Goal: Information Seeking & Learning: Learn about a topic

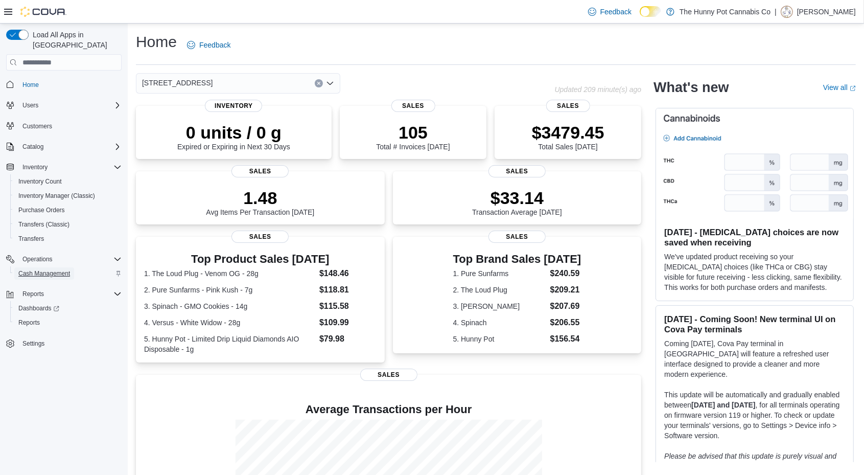
click at [52, 267] on span "Cash Management" at bounding box center [44, 273] width 52 height 12
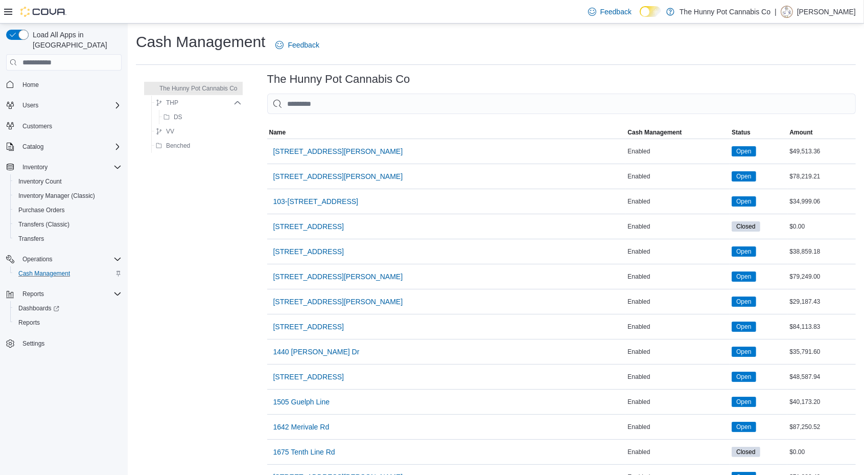
scroll to position [800, 0]
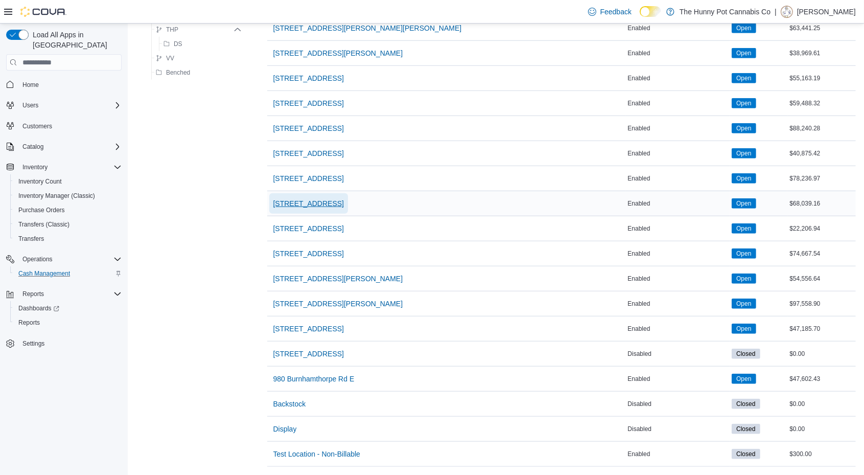
click at [310, 198] on span "[STREET_ADDRESS]" at bounding box center [308, 203] width 71 height 10
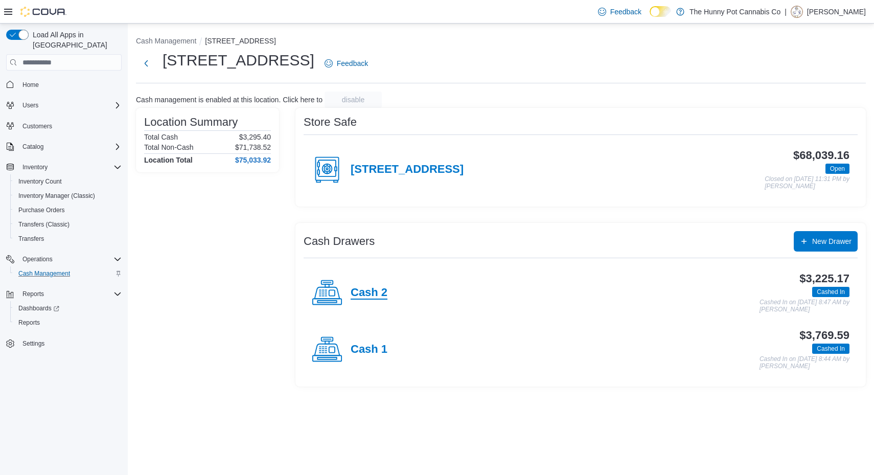
click at [378, 288] on h4 "Cash 2" at bounding box center [369, 292] width 37 height 13
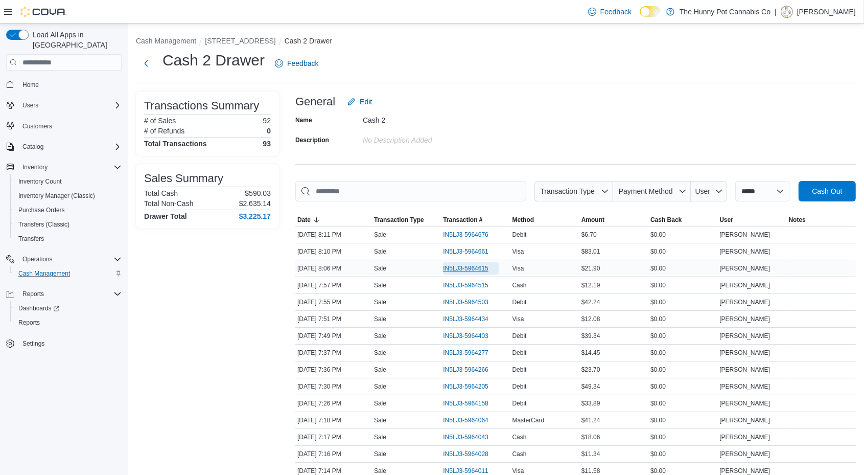
click at [474, 272] on span "IN5LJ3-5964615" at bounding box center [471, 268] width 56 height 12
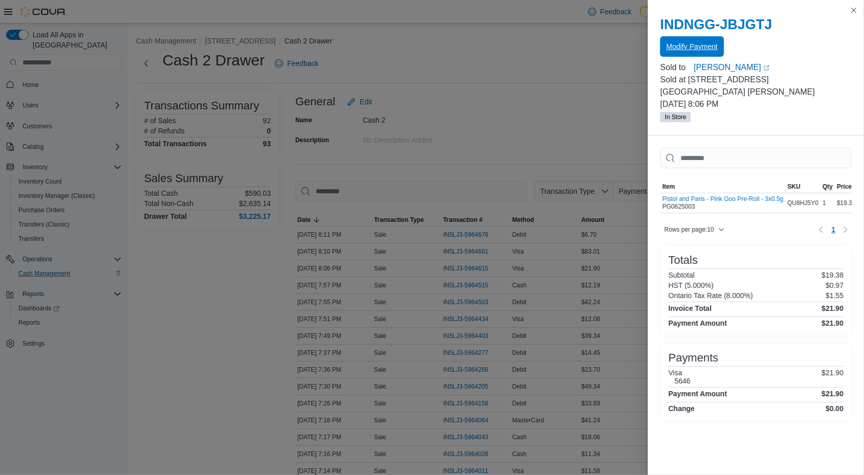
click at [690, 46] on span "Modify Payment" at bounding box center [692, 46] width 51 height 10
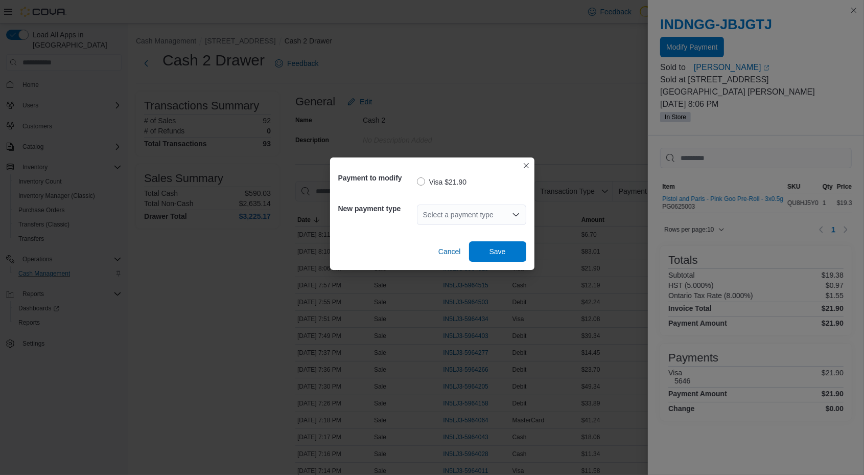
click at [463, 208] on div "Select a payment type" at bounding box center [471, 214] width 109 height 20
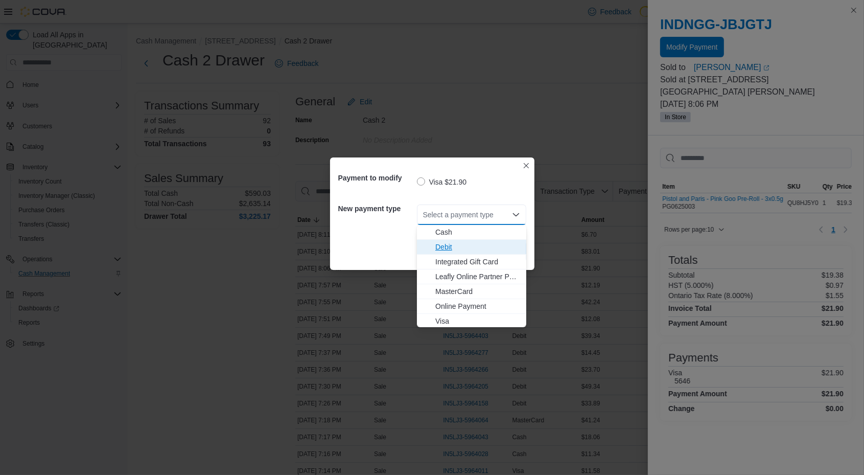
click at [445, 242] on span "Debit" at bounding box center [478, 247] width 85 height 10
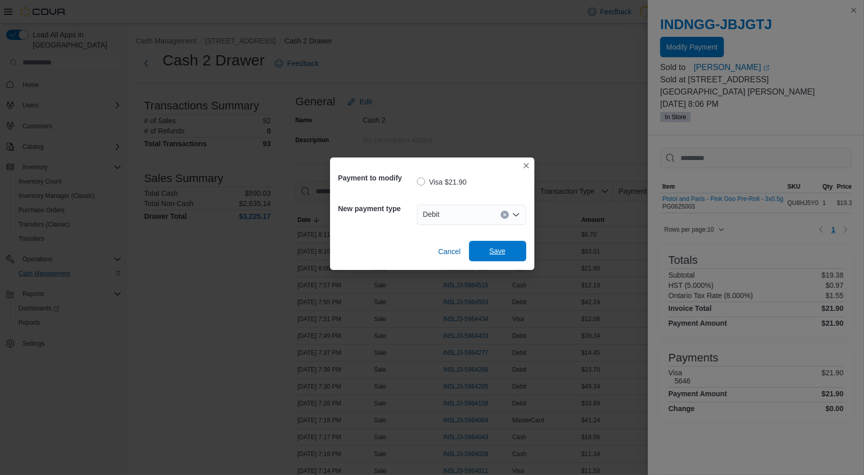
click at [503, 257] on span "Save" at bounding box center [497, 251] width 45 height 20
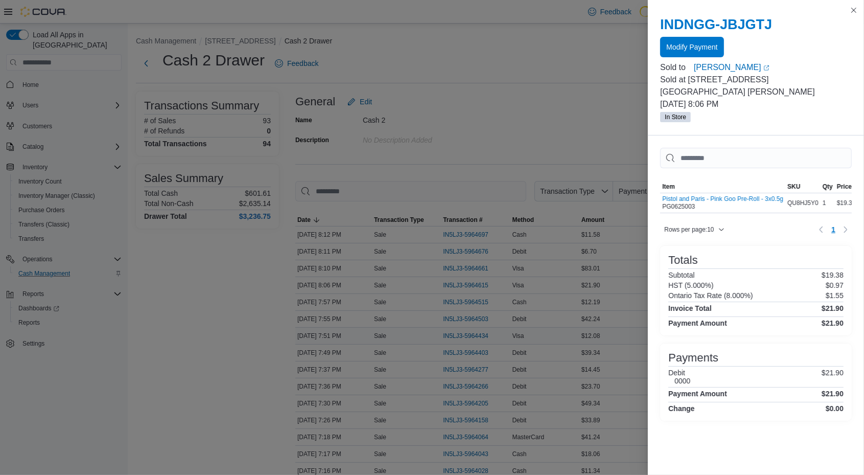
click at [379, 333] on p "Sale" at bounding box center [380, 336] width 12 height 8
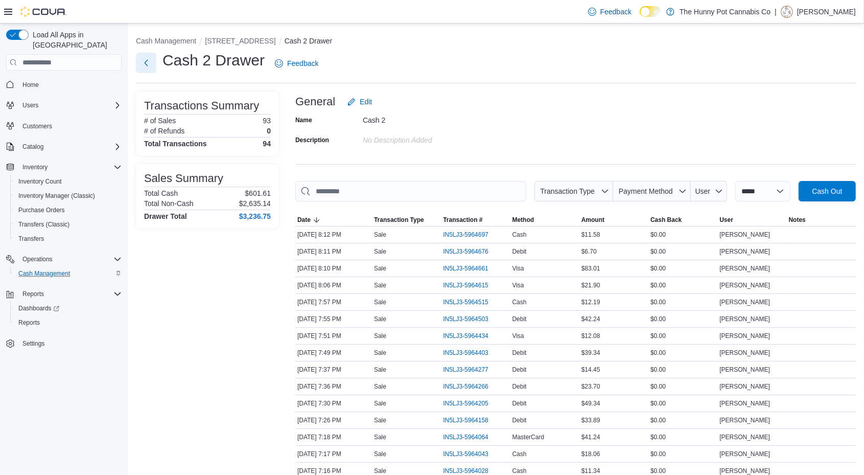
click at [156, 66] on button "Next" at bounding box center [146, 63] width 20 height 20
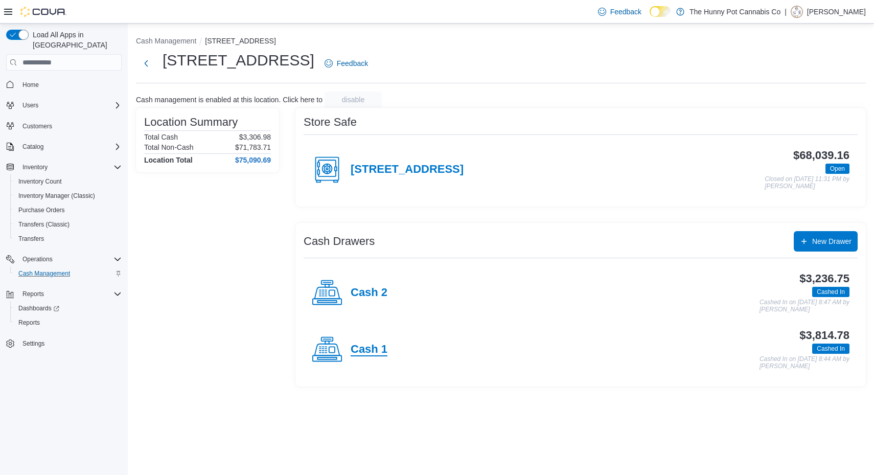
click at [386, 346] on h4 "Cash 1" at bounding box center [369, 349] width 37 height 13
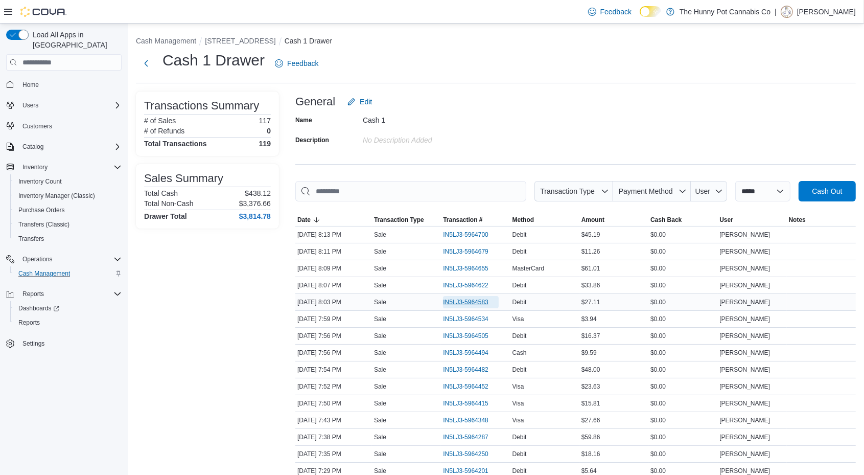
click at [477, 301] on span "IN5LJ3-5964583" at bounding box center [465, 302] width 45 height 8
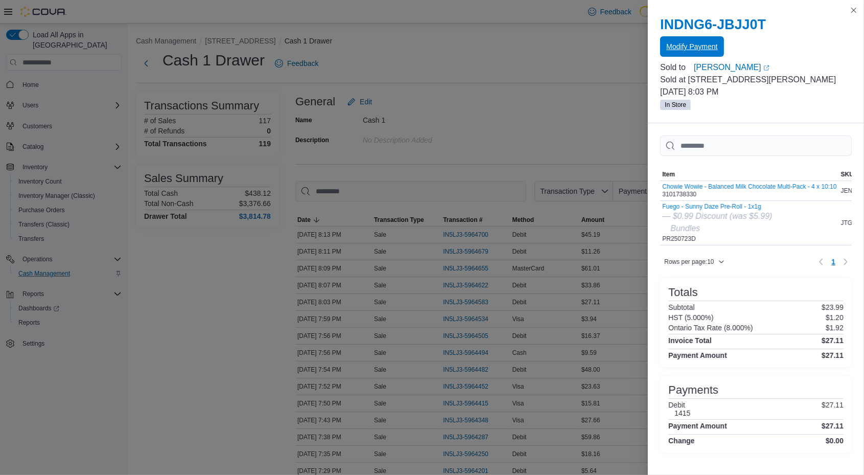
click at [698, 45] on span "Modify Payment" at bounding box center [692, 46] width 51 height 10
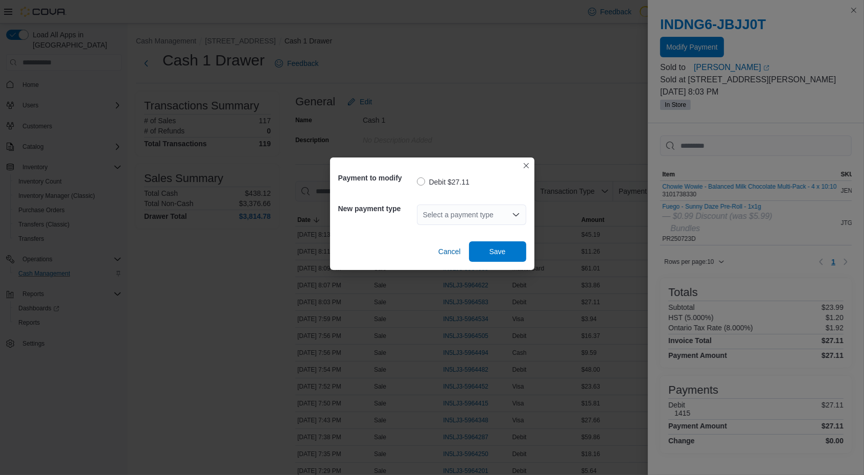
click at [456, 221] on div "Select a payment type" at bounding box center [471, 214] width 109 height 20
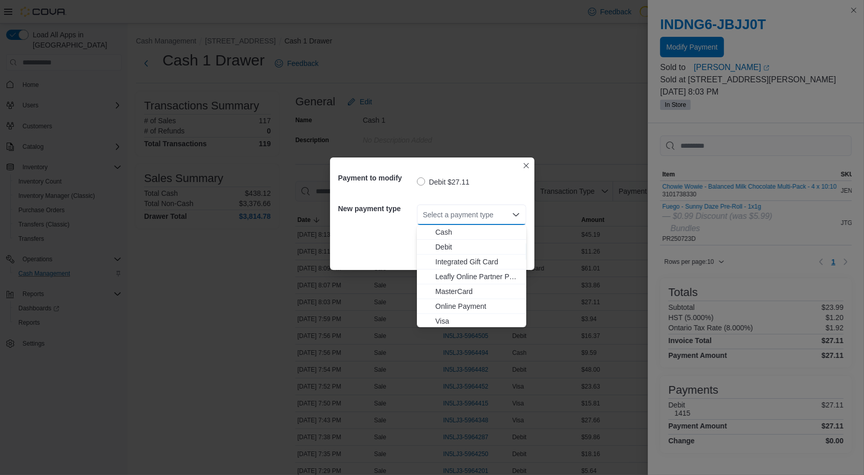
click at [443, 329] on div "Payment to modify Debit $27.11 New payment type Select a payment type Combo box…" at bounding box center [432, 237] width 864 height 475
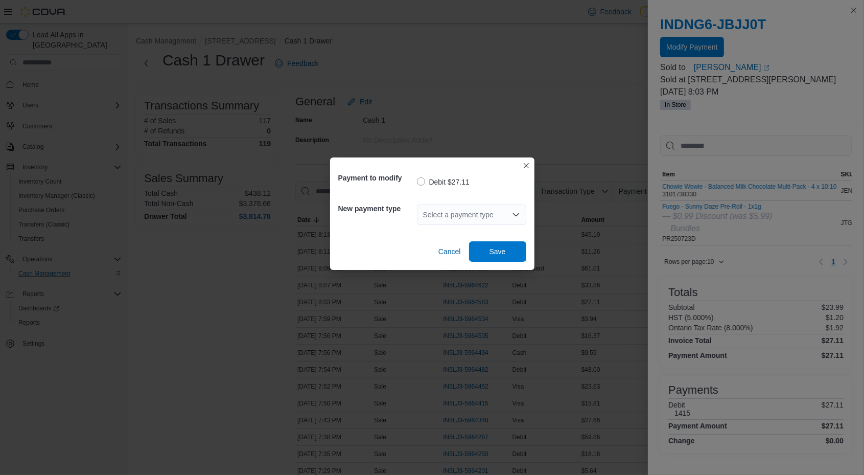
click at [491, 214] on div "Select a payment type" at bounding box center [471, 214] width 109 height 20
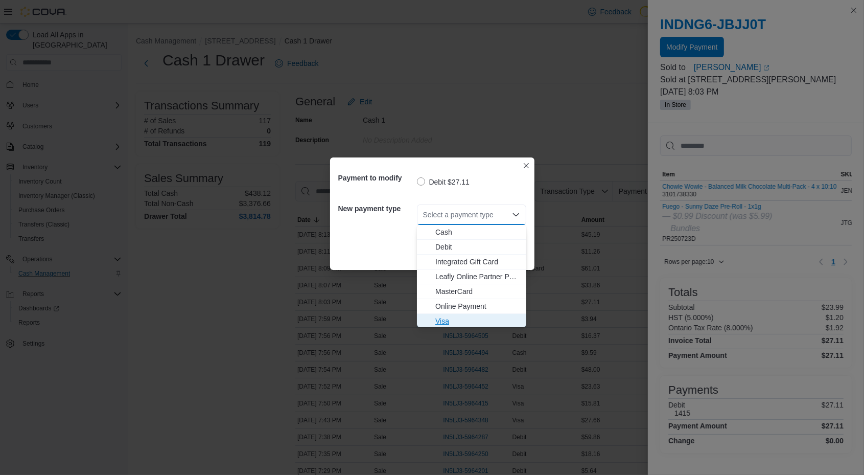
click at [441, 324] on span "Visa" at bounding box center [478, 321] width 85 height 10
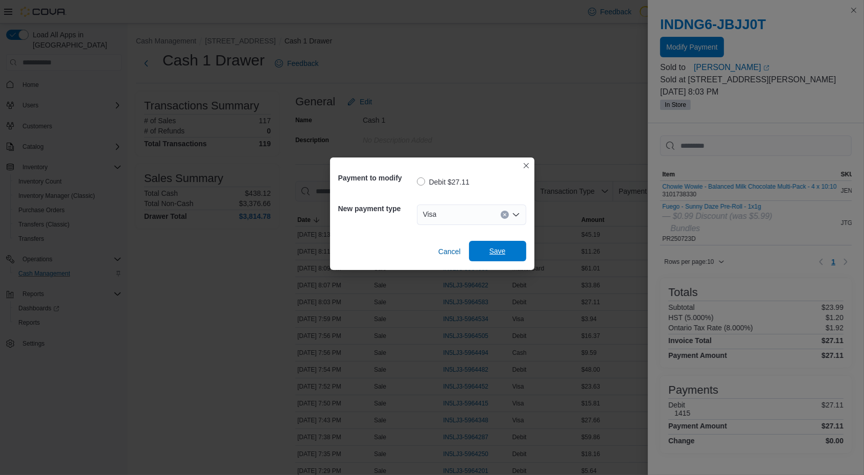
click at [509, 253] on span "Save" at bounding box center [497, 251] width 45 height 20
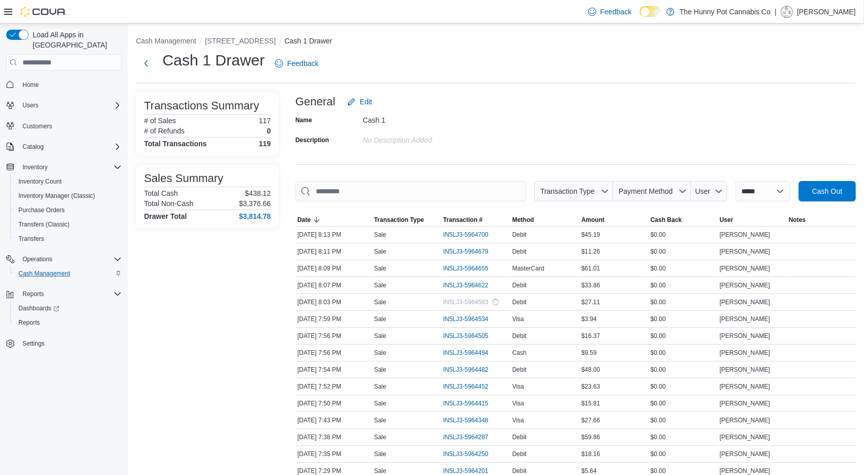
scroll to position [5, 0]
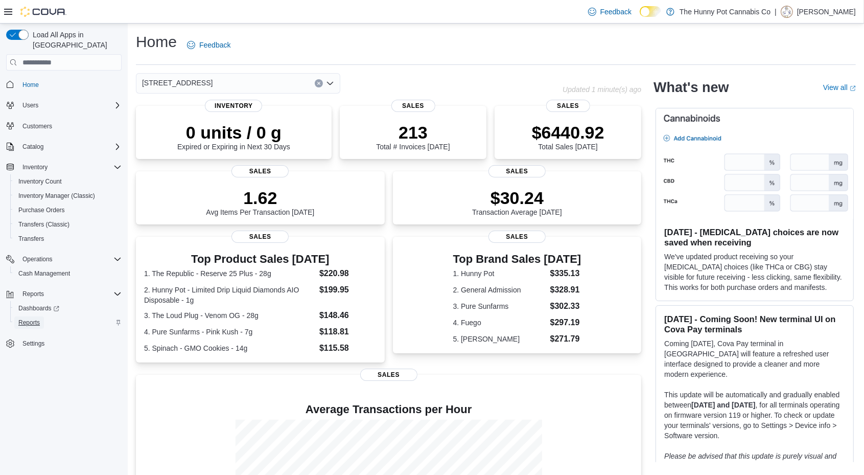
click at [42, 316] on link "Reports" at bounding box center [29, 322] width 30 height 12
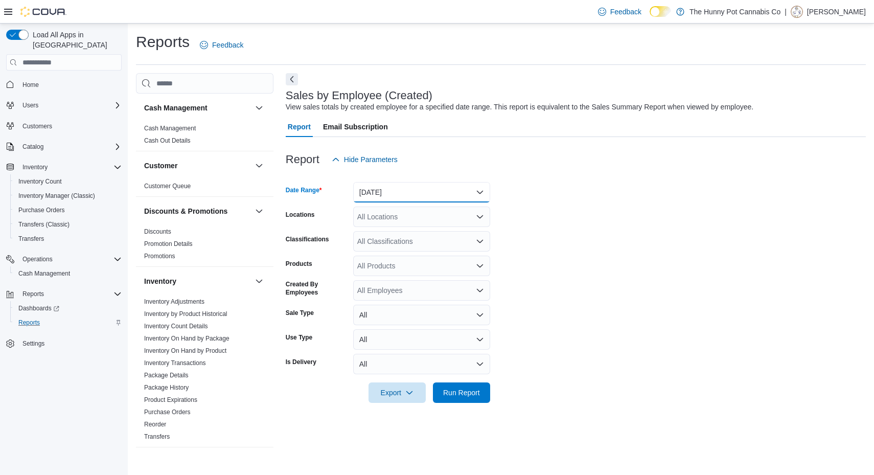
click at [412, 194] on button "Yesterday" at bounding box center [421, 192] width 137 height 20
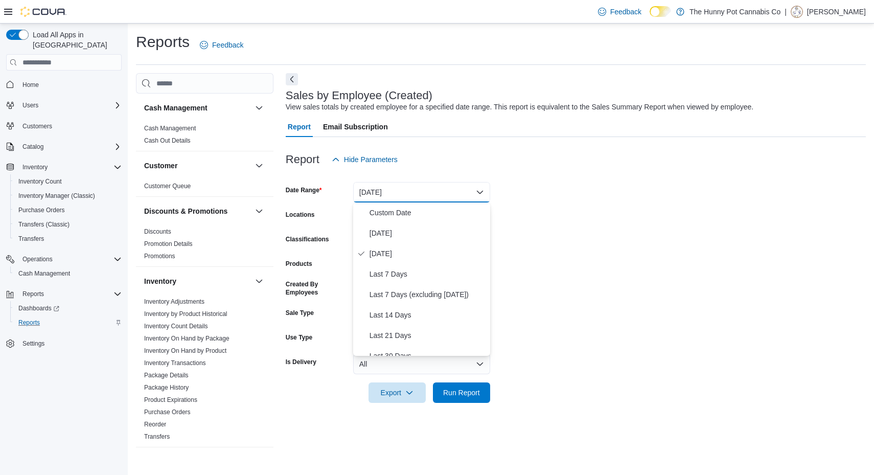
click at [544, 177] on div at bounding box center [576, 176] width 580 height 12
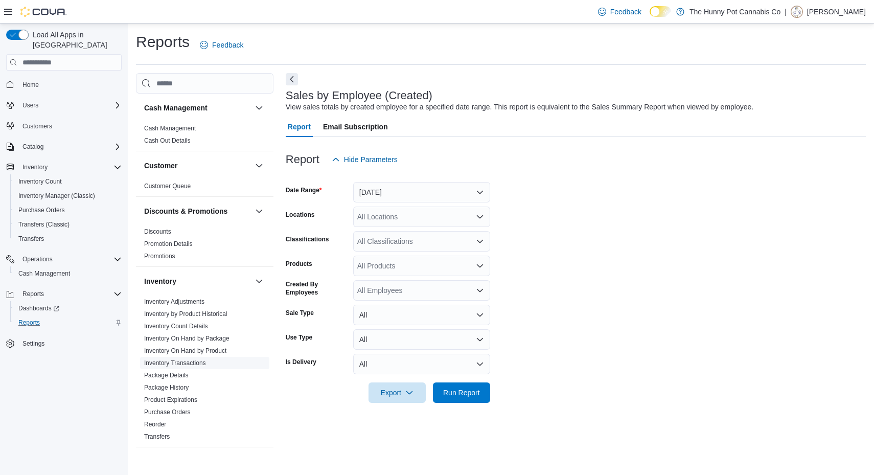
click at [200, 362] on link "Inventory Transactions" at bounding box center [175, 362] width 62 height 7
click at [398, 192] on button "Yesterday" at bounding box center [421, 192] width 137 height 20
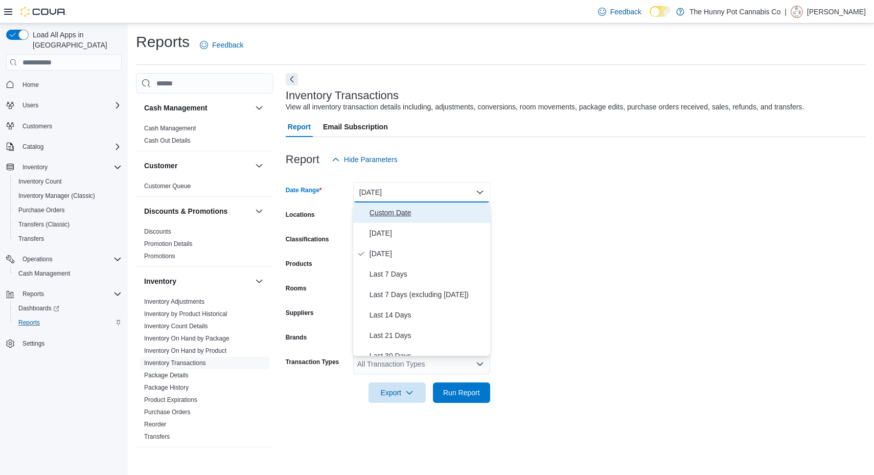
click at [395, 217] on span "Custom Date" at bounding box center [428, 213] width 117 height 12
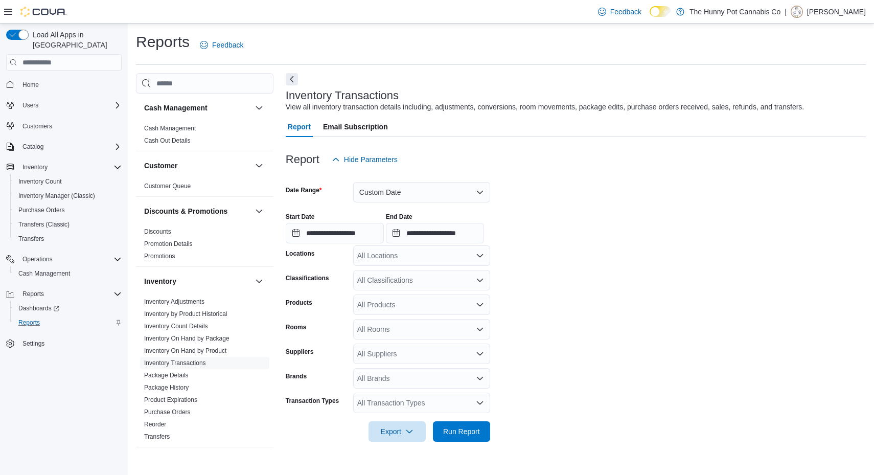
click at [348, 250] on div "Locations" at bounding box center [317, 255] width 63 height 20
click at [337, 232] on input "**********" at bounding box center [335, 233] width 98 height 20
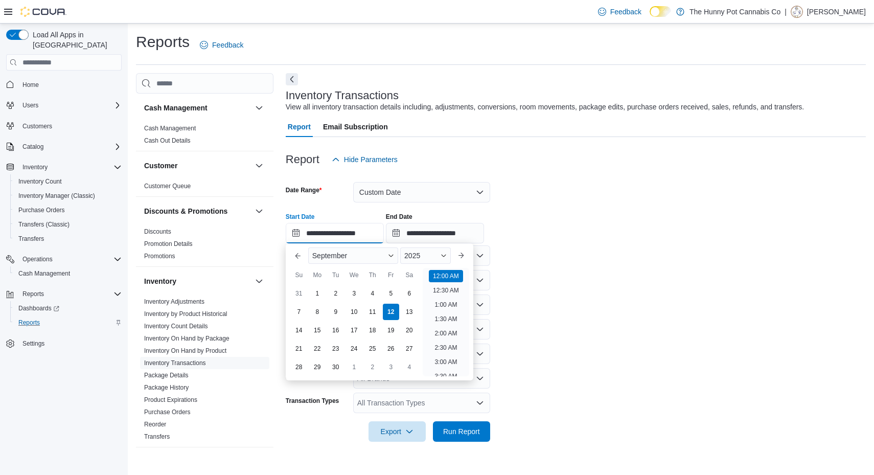
scroll to position [31, 0]
click at [351, 308] on div "10" at bounding box center [354, 312] width 18 height 18
type input "**********"
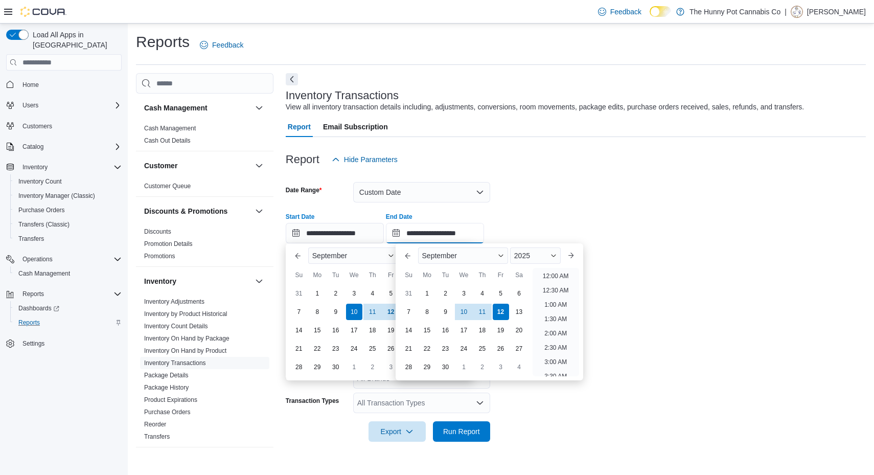
click at [444, 228] on input "**********" at bounding box center [435, 233] width 98 height 20
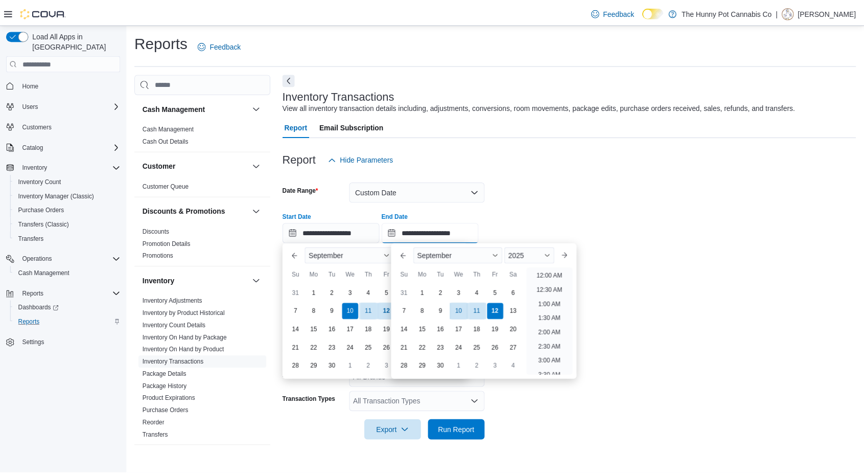
scroll to position [580, 0]
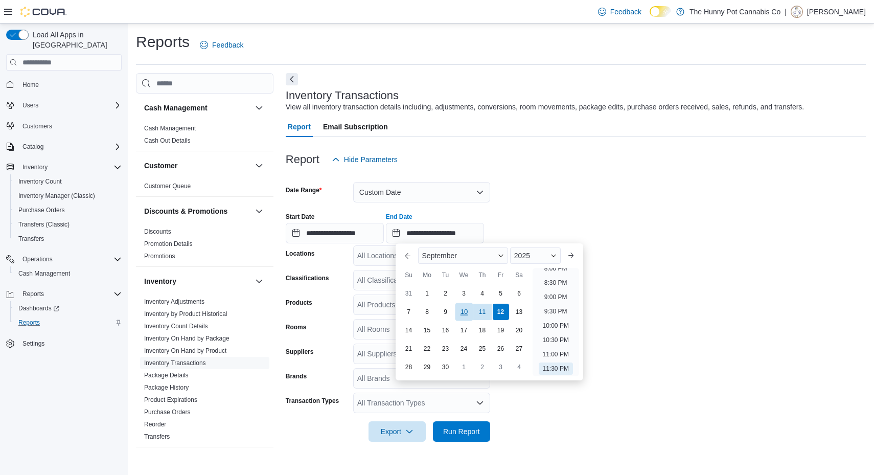
click at [459, 309] on div "10" at bounding box center [464, 312] width 18 height 18
type input "**********"
click at [647, 269] on form "**********" at bounding box center [576, 306] width 580 height 272
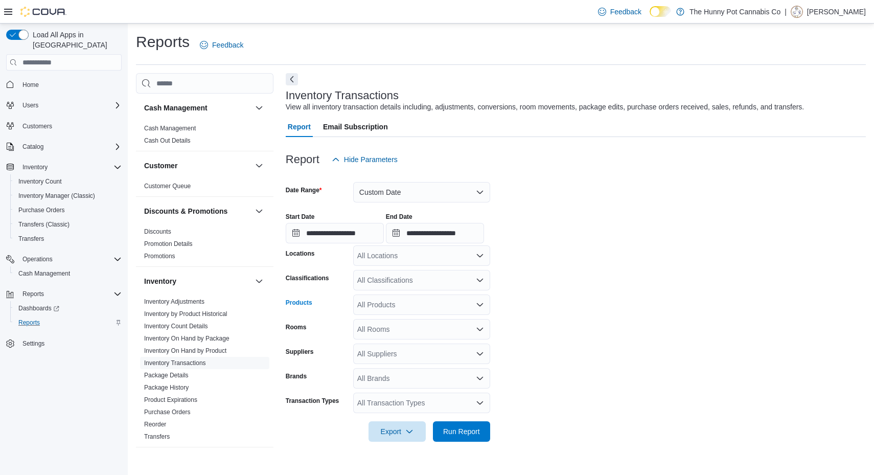
click at [423, 299] on div "All Products" at bounding box center [421, 304] width 137 height 20
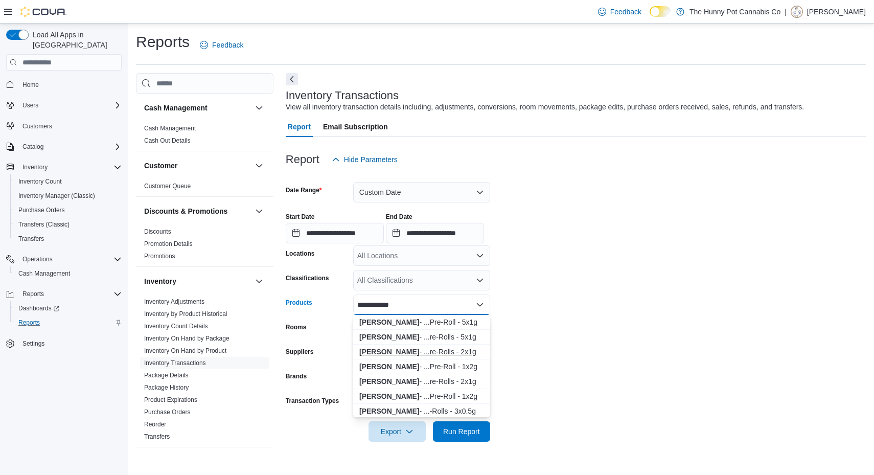
type input "**********"
click at [446, 352] on div "Buddy Blooms - ...re-Rolls - 2x1g" at bounding box center [421, 352] width 125 height 10
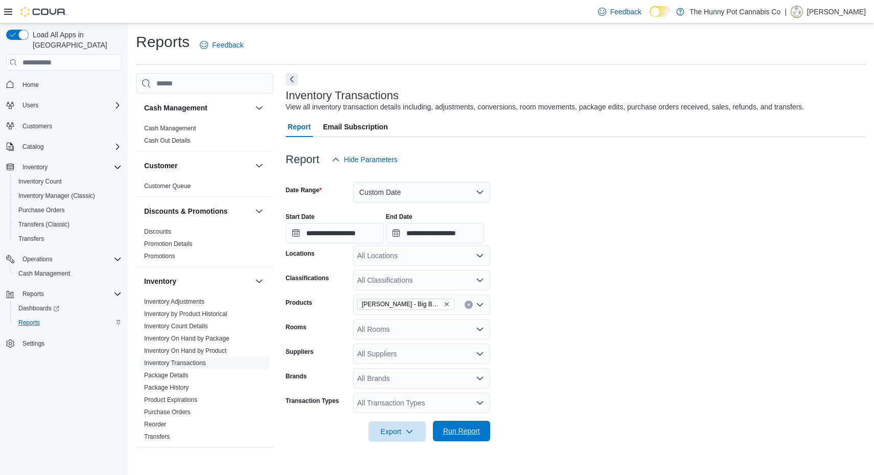
click at [463, 426] on span "Run Report" at bounding box center [461, 431] width 45 height 20
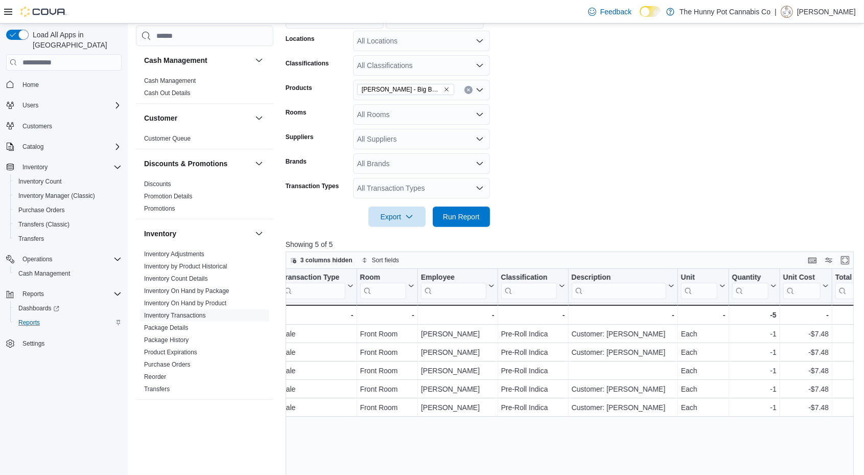
scroll to position [0, 689]
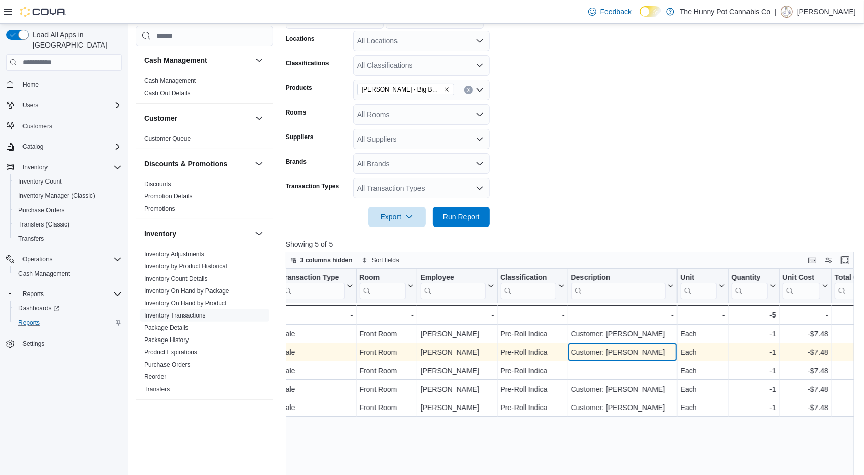
click at [636, 344] on div "Customer: Abhishek Patel - Description, column 12, row 2" at bounding box center [622, 353] width 109 height 18
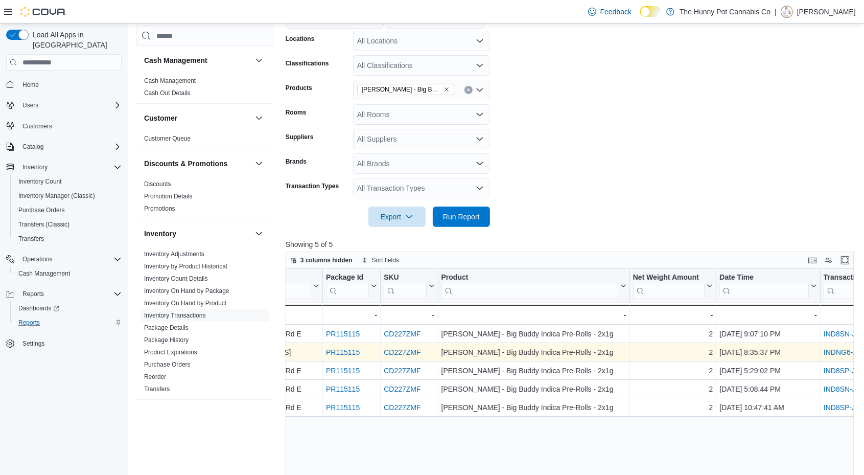
scroll to position [0, 50]
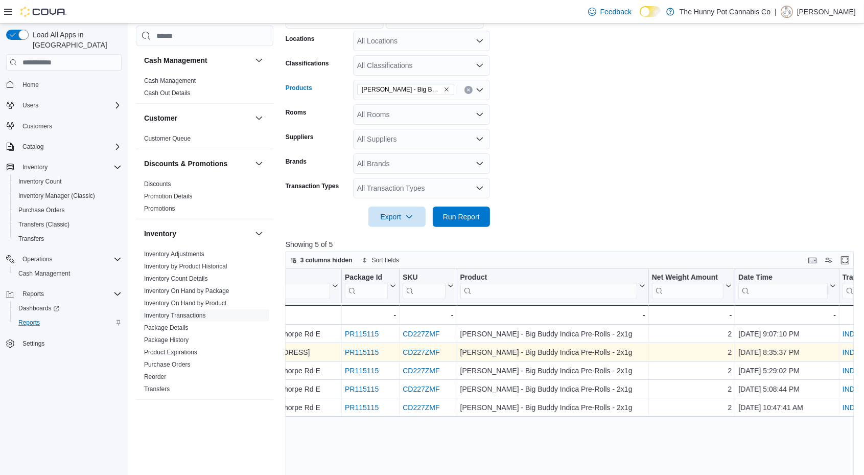
click at [457, 94] on div "Buddy Blooms - Big Buddy Indica Pre-Rolls - 2x1g" at bounding box center [421, 90] width 137 height 20
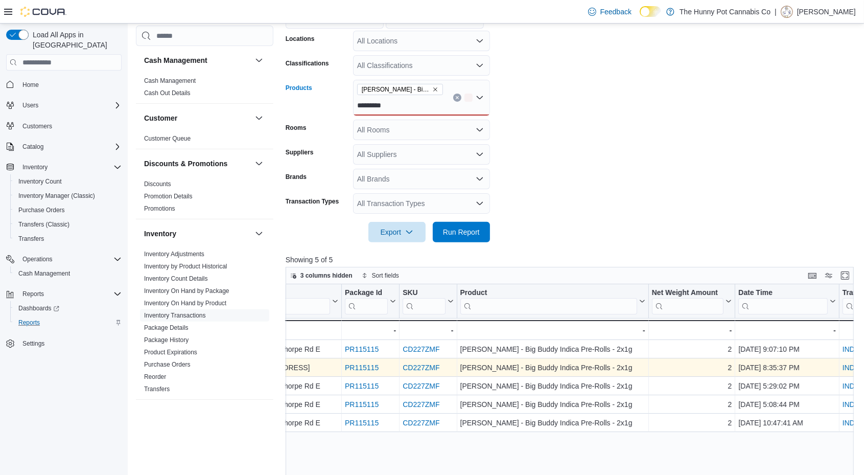
scroll to position [209, 0]
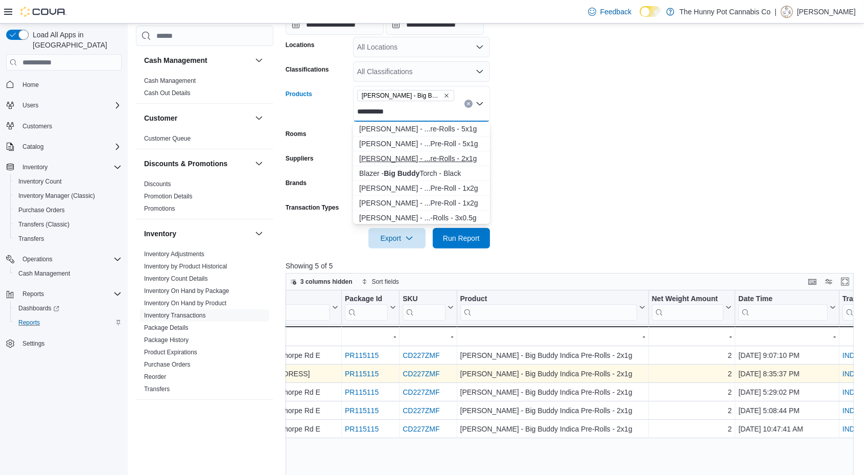
type input "*********"
click at [441, 153] on div "Buddy Blooms - ...re-Rolls - 2x1g" at bounding box center [421, 158] width 125 height 10
